Goal: Transaction & Acquisition: Book appointment/travel/reservation

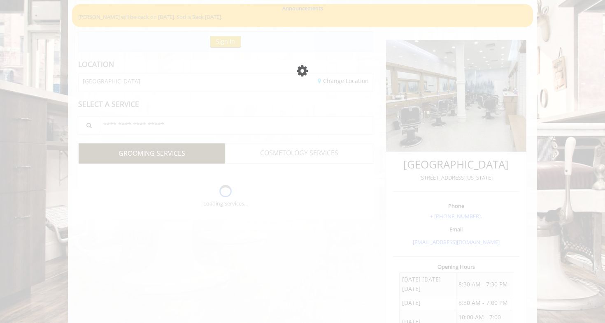
scroll to position [149, 0]
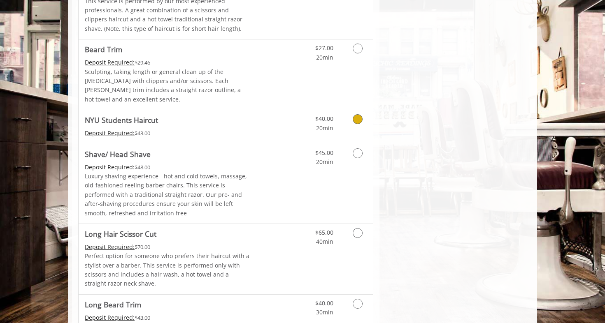
click at [272, 110] on link "Discounted Price" at bounding box center [274, 126] width 49 height 33
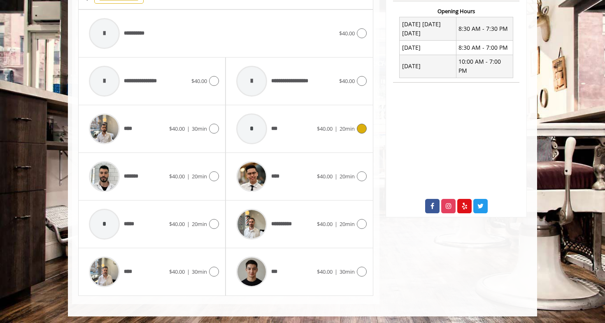
scroll to position [318, 0]
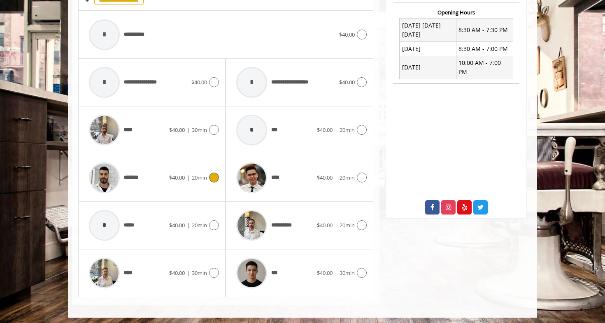
click at [166, 173] on div "*******" at bounding box center [127, 177] width 84 height 39
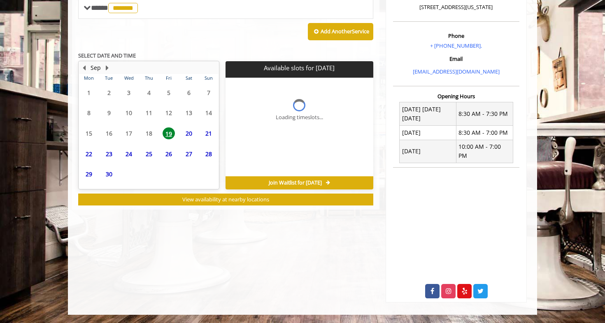
scroll to position [221, 0]
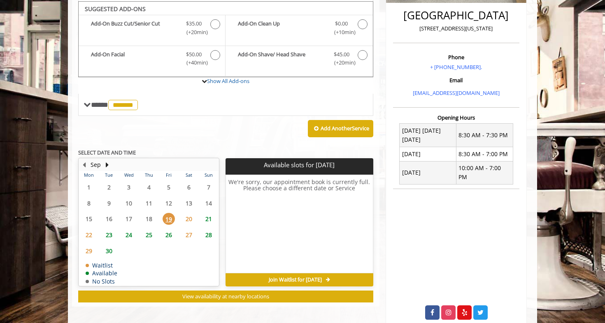
click at [189, 216] on span "20" at bounding box center [189, 219] width 12 height 12
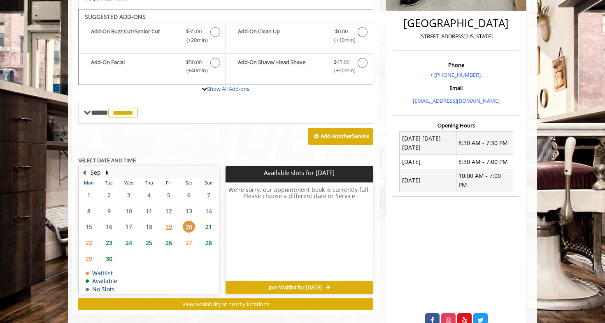
click at [202, 221] on span "21" at bounding box center [208, 227] width 12 height 12
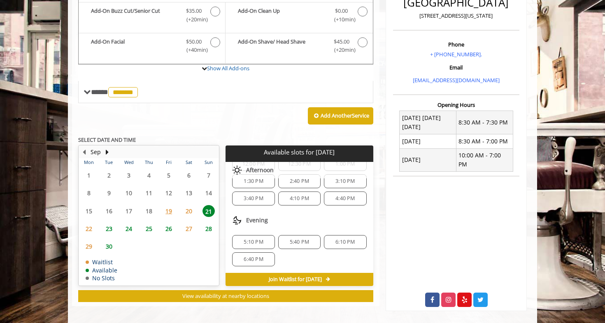
scroll to position [89, 0]
click at [190, 205] on span "20" at bounding box center [189, 211] width 12 height 12
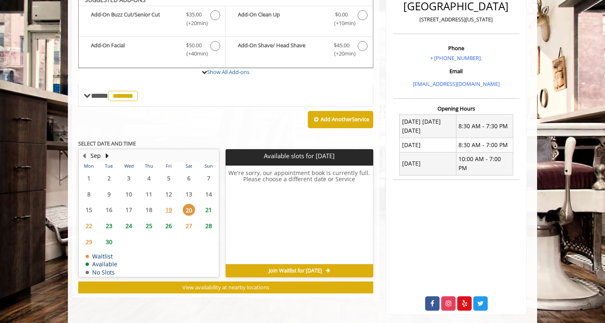
scroll to position [221, 0]
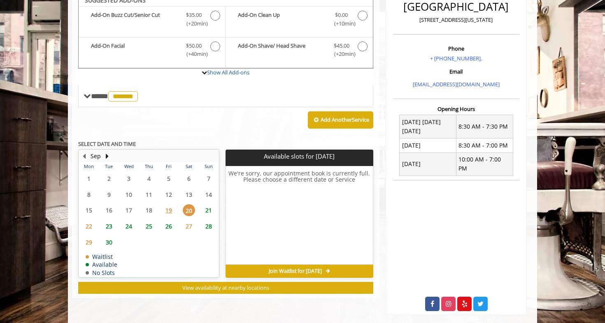
click at [166, 208] on span "19" at bounding box center [169, 211] width 12 height 12
click at [204, 209] on span "21" at bounding box center [208, 211] width 12 height 12
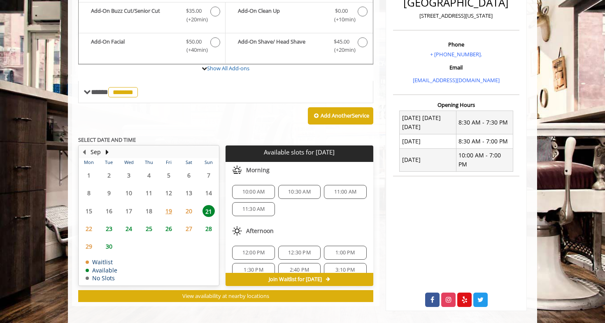
click at [91, 225] on span "22" at bounding box center [89, 229] width 12 height 12
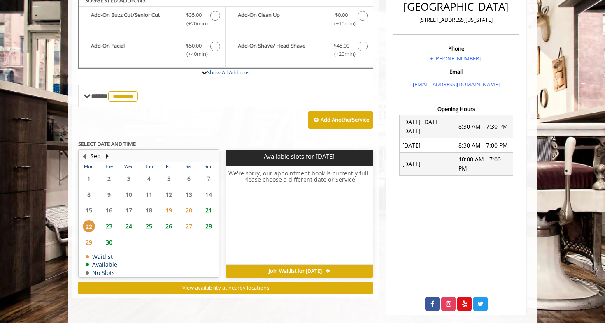
click at [110, 223] on span "23" at bounding box center [109, 227] width 12 height 12
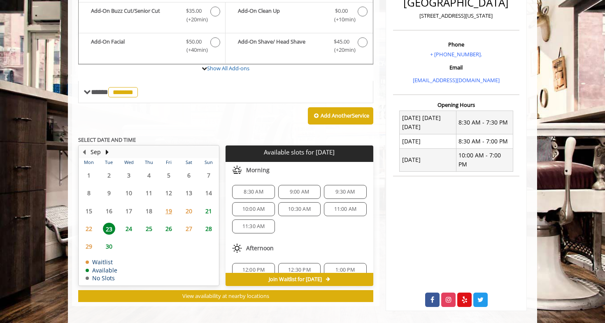
click at [130, 225] on span "24" at bounding box center [129, 229] width 12 height 12
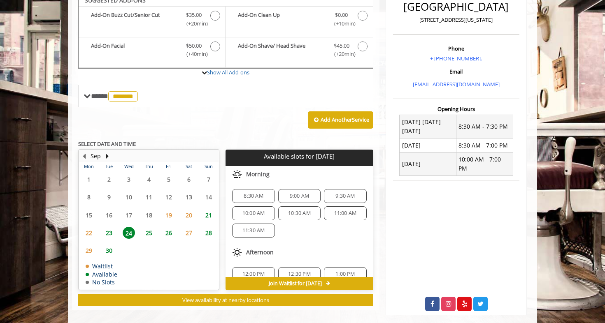
scroll to position [225, 0]
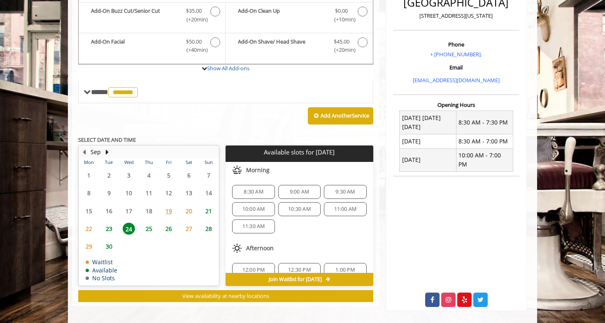
click at [184, 209] on span "20" at bounding box center [189, 211] width 12 height 12
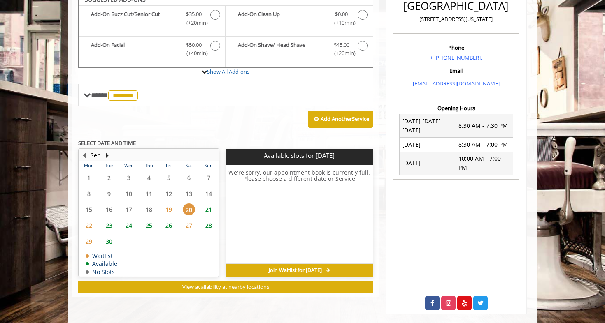
scroll to position [221, 0]
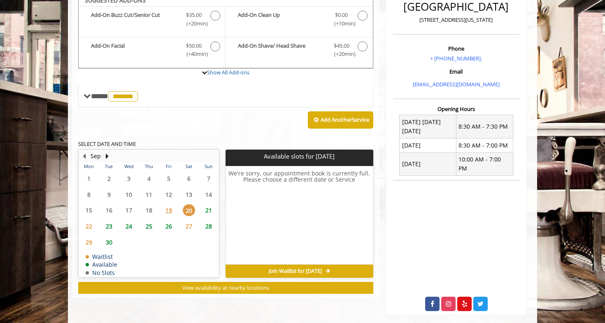
click at [221, 233] on div "Sep Mon Tue Wed Thu Fri Sat Sun 1 2 3 4 5 6 7 8 9 10 11 12 13 14 15 16 17 18 19…" at bounding box center [151, 214] width 147 height 128
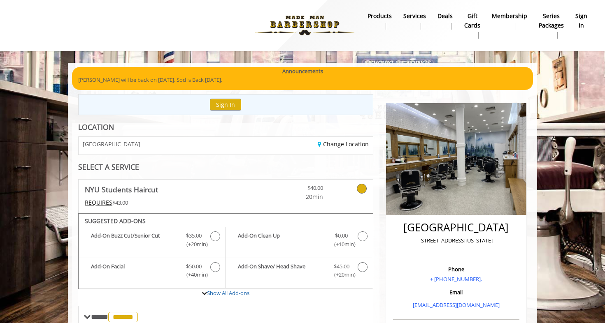
scroll to position [0, 0]
